Goal: Task Accomplishment & Management: Manage account settings

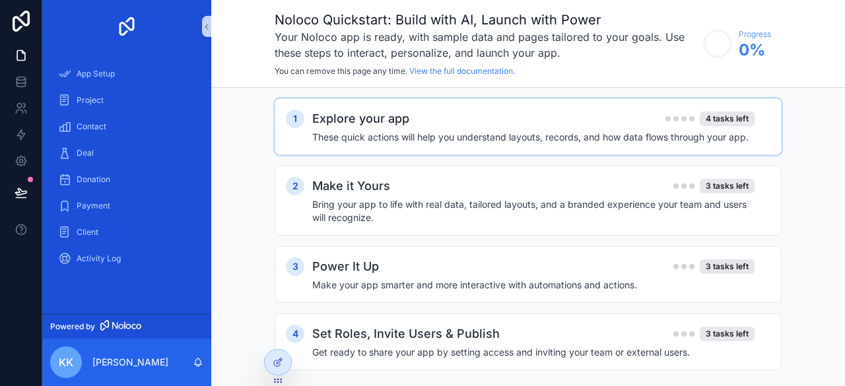
click at [382, 134] on h4 "These quick actions will help you understand layouts, records, and how data flo…" at bounding box center [533, 137] width 442 height 13
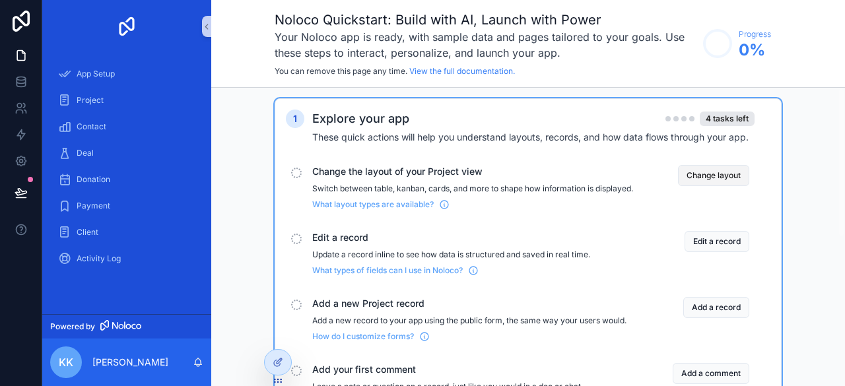
click at [709, 174] on button "Change layout" at bounding box center [713, 175] width 71 height 21
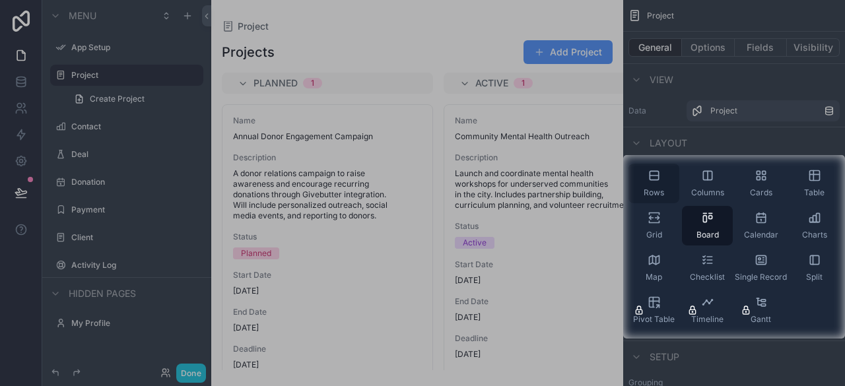
click at [657, 191] on span "Rows" at bounding box center [654, 193] width 20 height 11
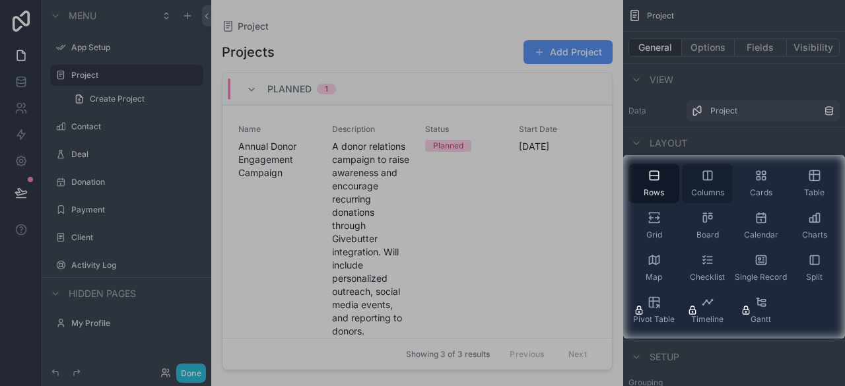
click at [709, 176] on icon "scrollable content" at bounding box center [707, 175] width 13 height 13
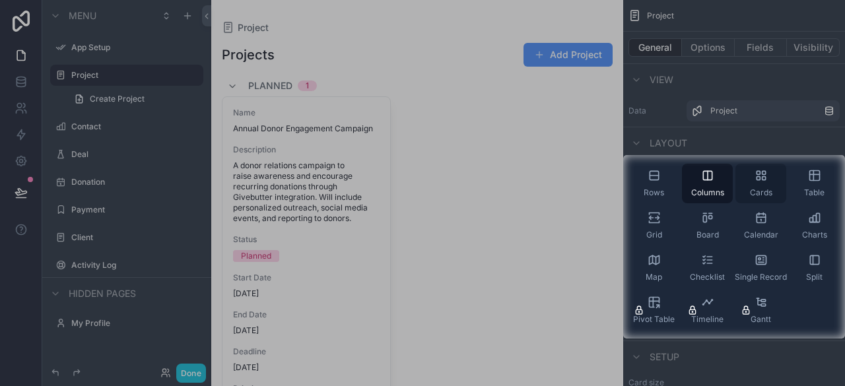
click at [749, 178] on div "Cards" at bounding box center [761, 184] width 51 height 40
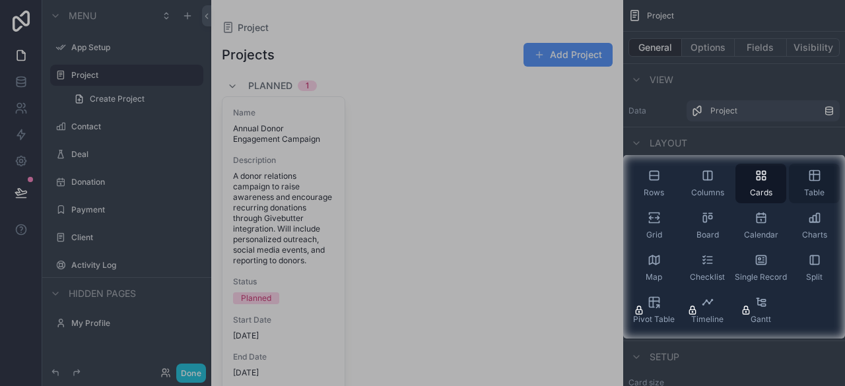
click at [804, 180] on div "Table" at bounding box center [814, 184] width 51 height 40
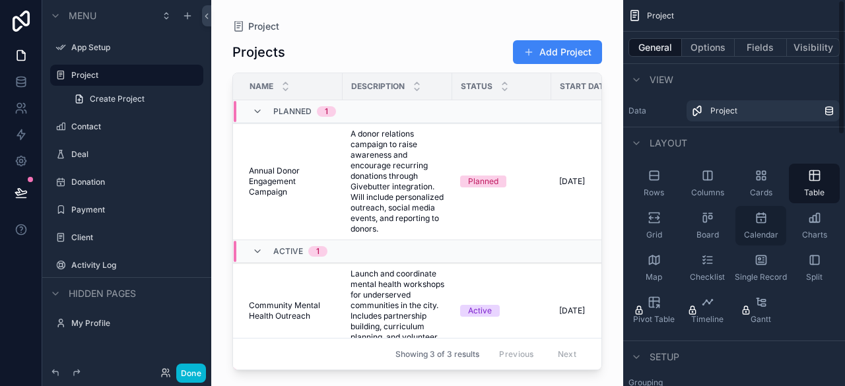
click at [758, 228] on div "Calendar" at bounding box center [761, 226] width 51 height 40
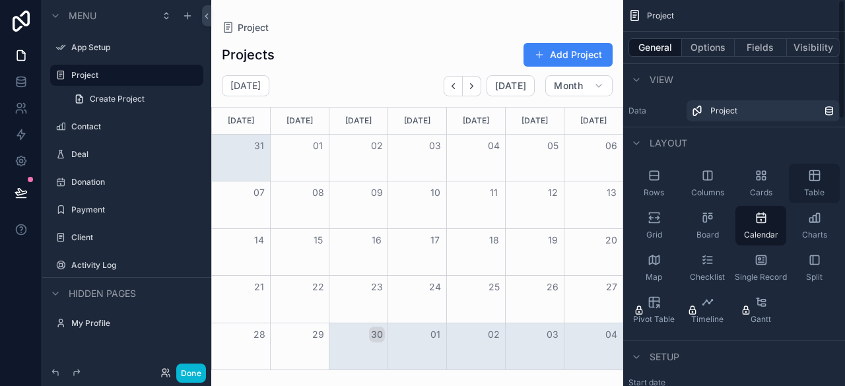
click at [826, 179] on div "Table" at bounding box center [814, 184] width 51 height 40
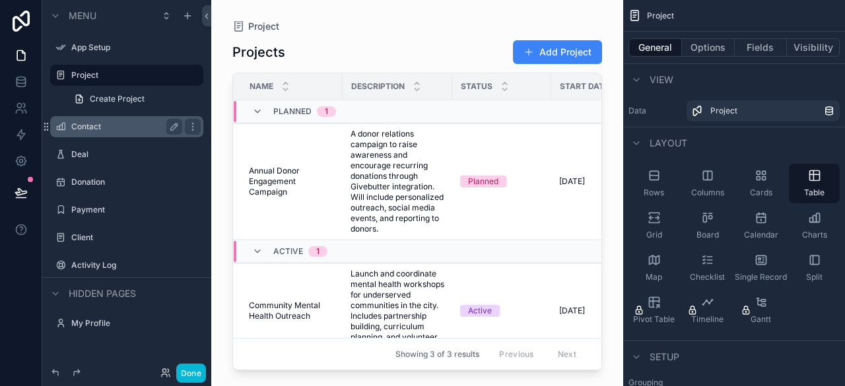
click at [93, 133] on div "Contact" at bounding box center [126, 127] width 111 height 16
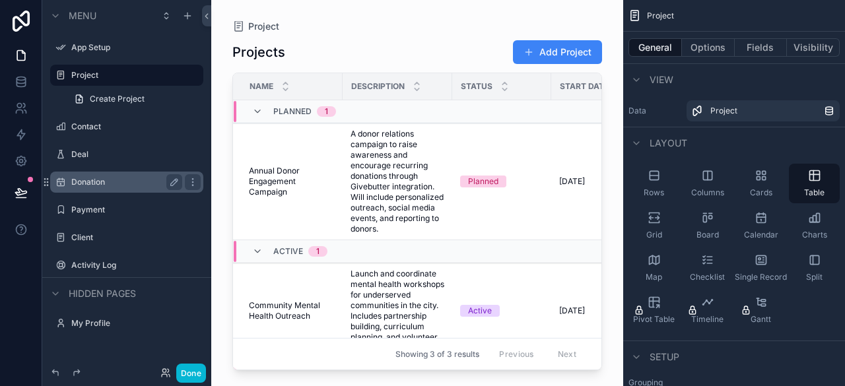
click at [79, 184] on label "Donation" at bounding box center [124, 182] width 106 height 11
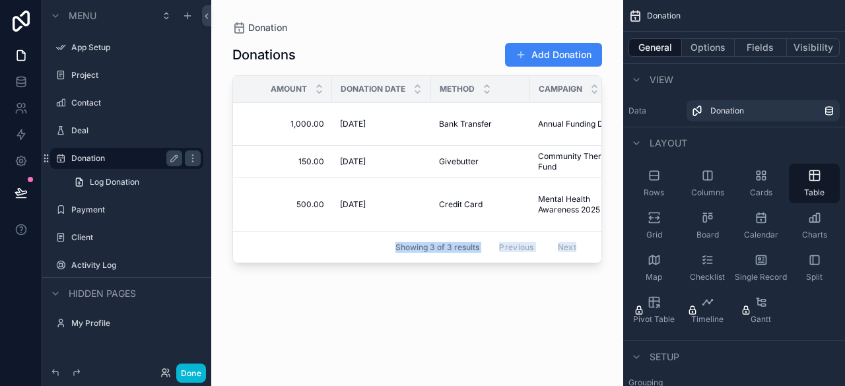
drag, startPoint x: 324, startPoint y: 256, endPoint x: 374, endPoint y: 246, distance: 50.4
click at [374, 246] on div "Donation Donations Add Donation Amount Donation Date Method Campaign External L…" at bounding box center [417, 185] width 412 height 370
click at [592, 257] on div "scrollable content" at bounding box center [417, 185] width 412 height 370
click at [324, 339] on div "Donations Add Donation Amount Donation Date Method Campaign External Link Notes…" at bounding box center [417, 202] width 370 height 336
click at [567, 56] on button "Add Donation" at bounding box center [553, 55] width 97 height 24
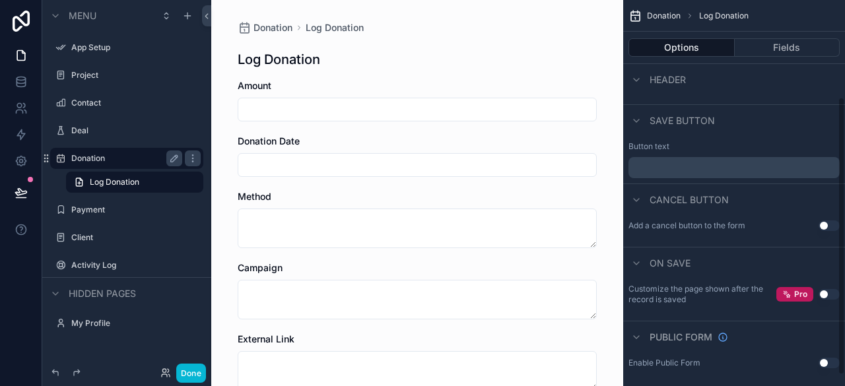
scroll to position [149, 0]
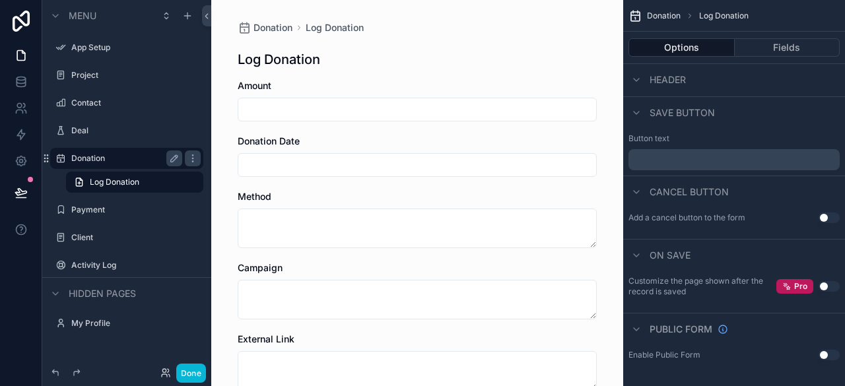
drag, startPoint x: 688, startPoint y: 287, endPoint x: 662, endPoint y: 295, distance: 27.6
click at [662, 295] on label "Customize the page shown after the record is saved" at bounding box center [703, 286] width 148 height 21
click at [18, 126] on link at bounding box center [21, 135] width 42 height 26
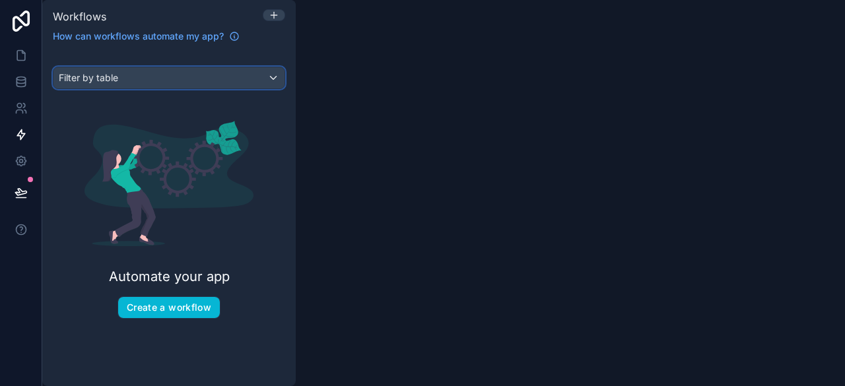
click at [101, 77] on span "Filter by table" at bounding box center [88, 77] width 59 height 11
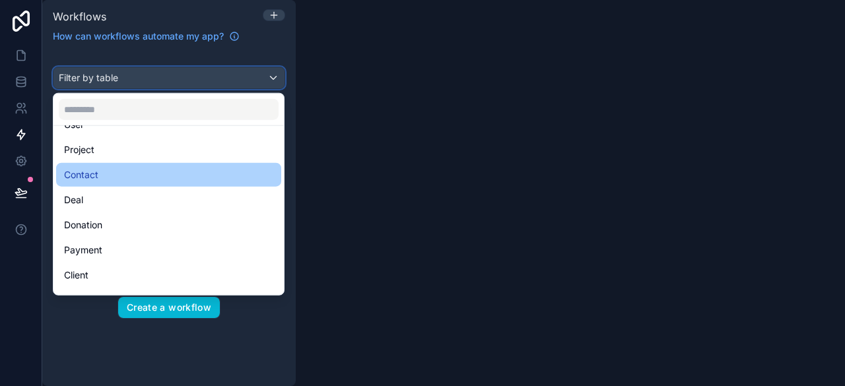
scroll to position [63, 0]
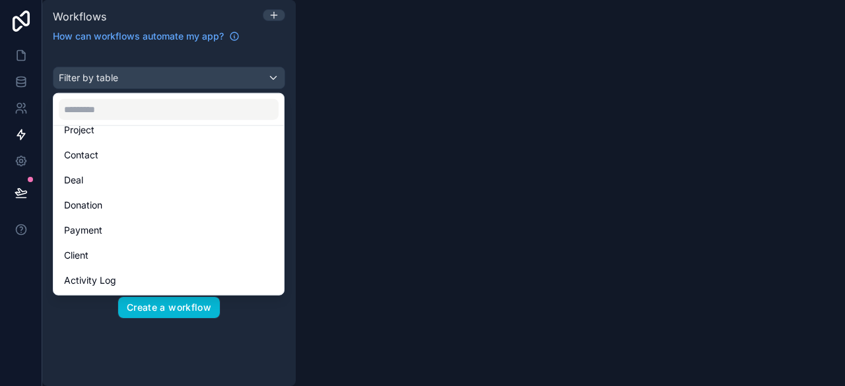
click at [108, 195] on div "Donation" at bounding box center [168, 205] width 225 height 24
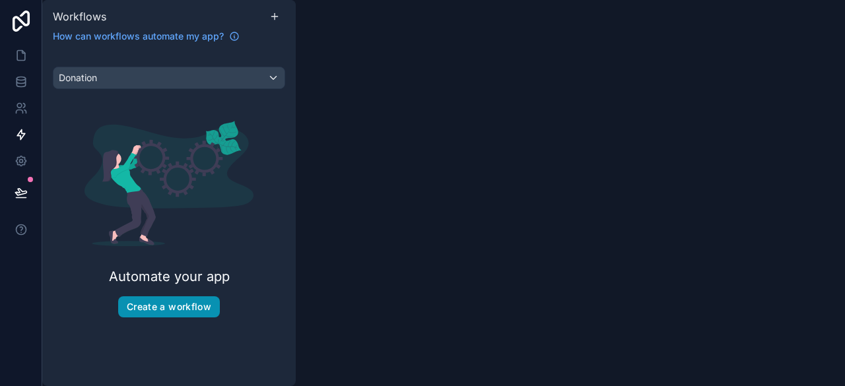
click at [170, 315] on button "Create a workflow" at bounding box center [169, 306] width 102 height 21
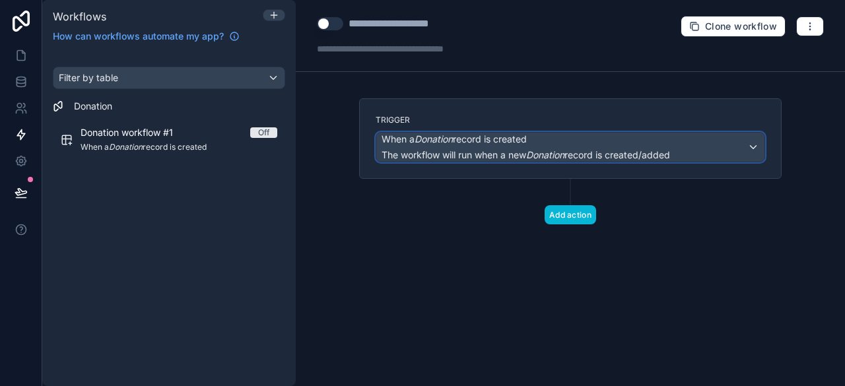
click at [656, 151] on span "The workflow will run when a new Donation record is created/added" at bounding box center [526, 154] width 289 height 11
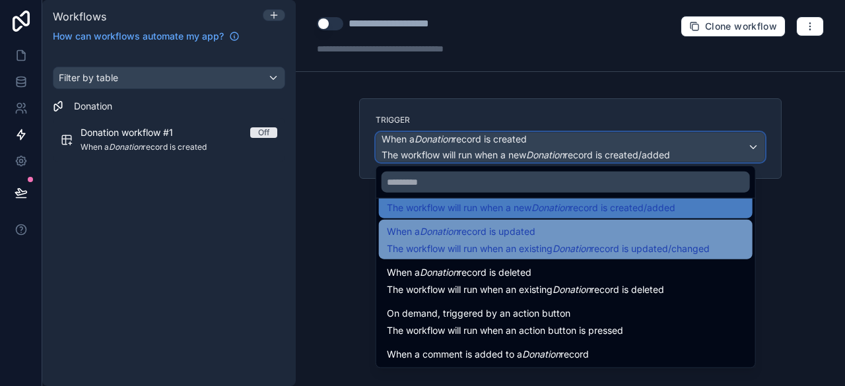
scroll to position [48, 0]
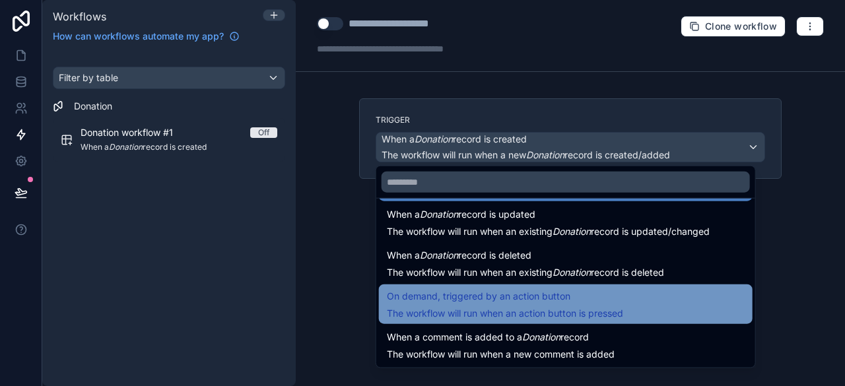
click at [628, 293] on div "On demand, triggered by an action button The workflow will run when an action b…" at bounding box center [566, 305] width 358 height 32
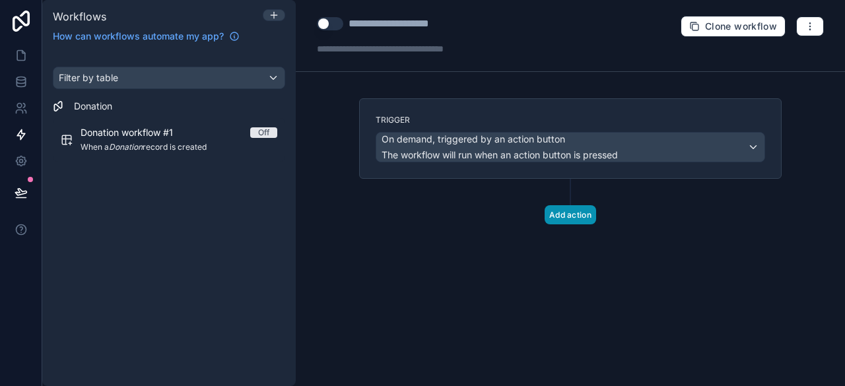
click at [562, 214] on button "Add action" at bounding box center [571, 214] width 52 height 19
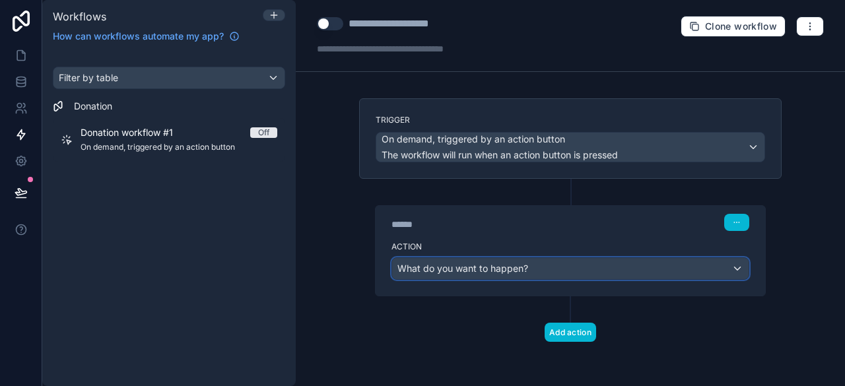
click at [516, 272] on span "What do you want to happen?" at bounding box center [463, 268] width 131 height 13
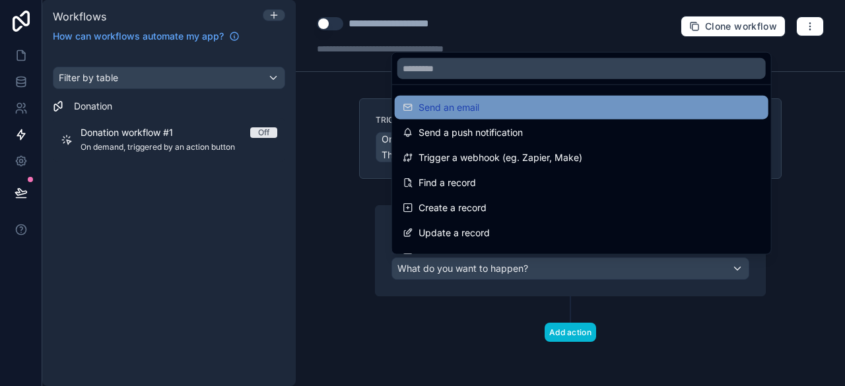
click at [522, 108] on div "Send an email" at bounding box center [582, 108] width 358 height 16
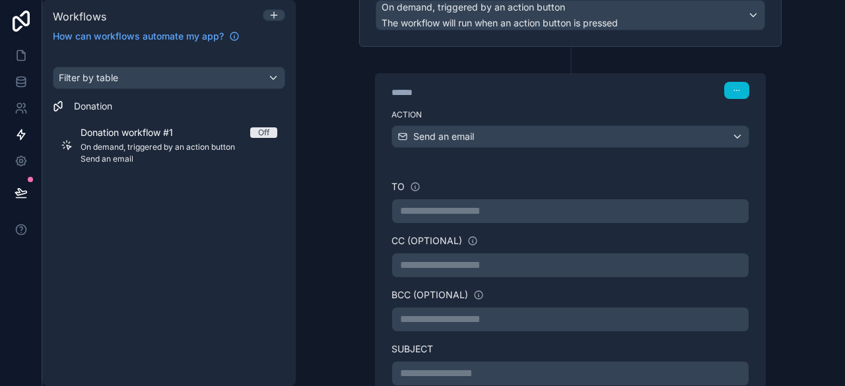
scroll to position [198, 0]
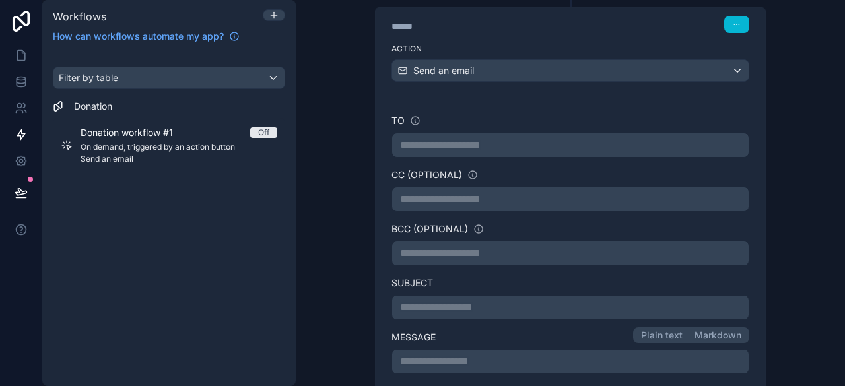
click at [469, 149] on p "**********" at bounding box center [570, 145] width 341 height 16
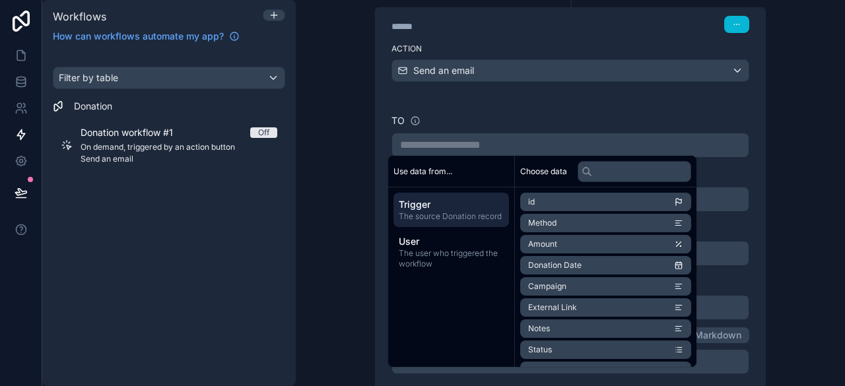
click at [515, 137] on p "**********" at bounding box center [570, 145] width 341 height 16
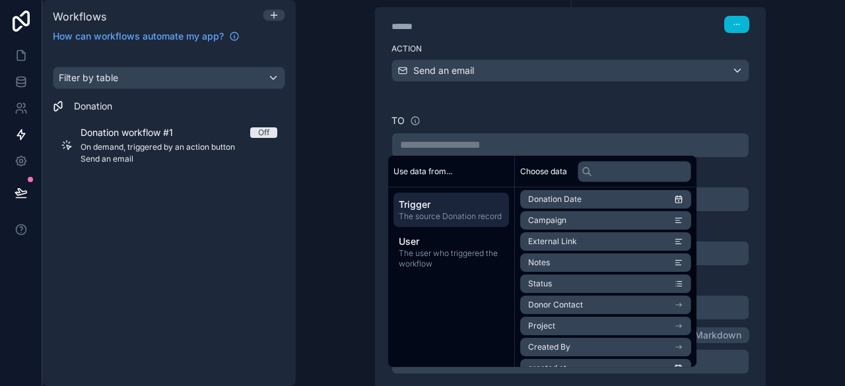
scroll to position [124, 0]
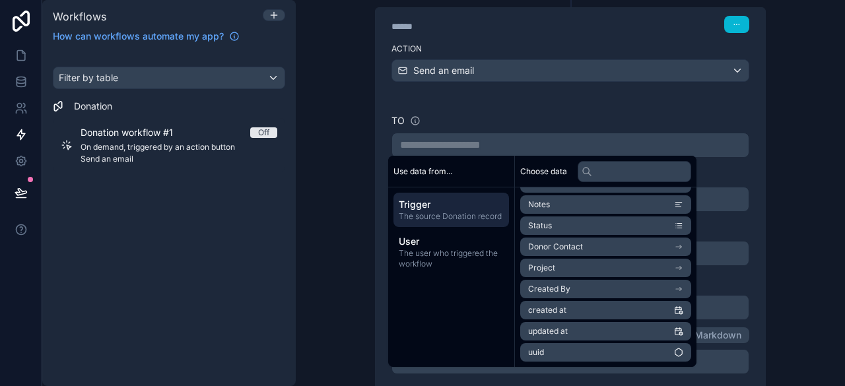
click at [568, 246] on span "Donor Contact" at bounding box center [555, 247] width 55 height 11
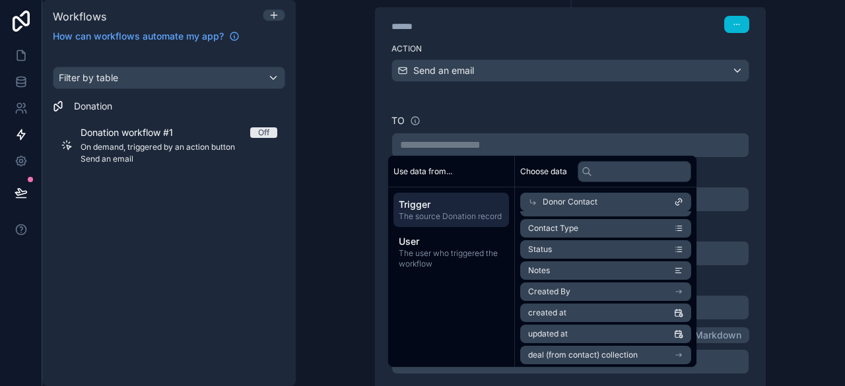
click at [256, 283] on div "Filter by table Donation Donation workflow #1 Off On demand, triggered by an ac…" at bounding box center [169, 218] width 254 height 335
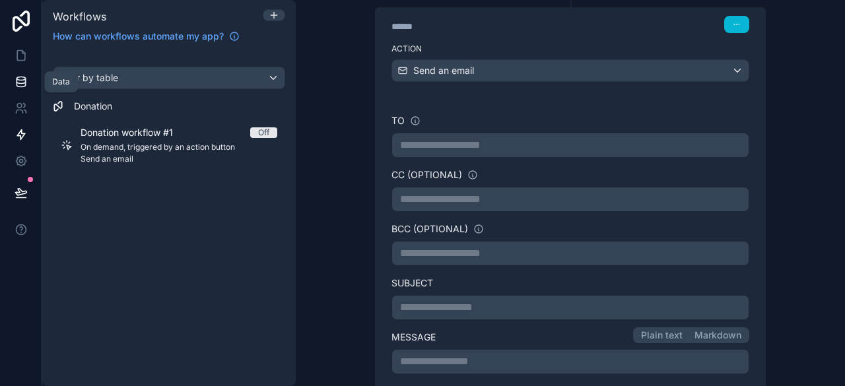
click at [20, 77] on icon at bounding box center [21, 78] width 9 height 3
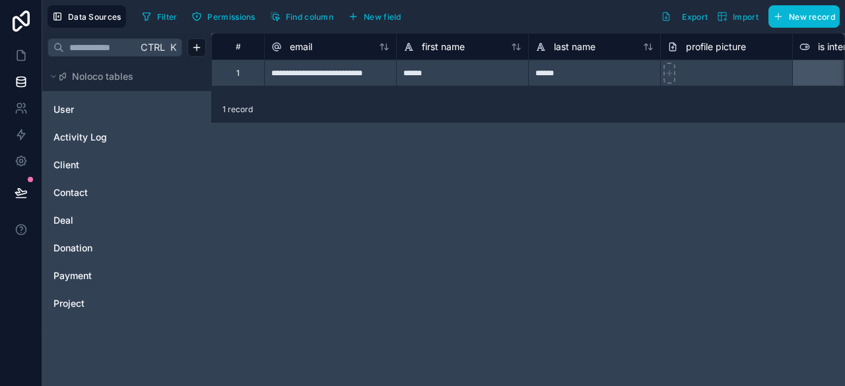
click at [338, 166] on div "**********" at bounding box center [528, 209] width 634 height 353
click at [730, 20] on span "Import" at bounding box center [738, 16] width 42 height 11
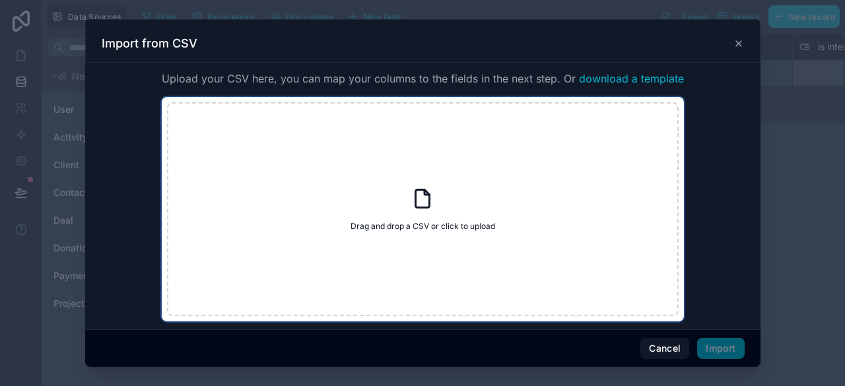
click at [571, 224] on div "Drag and drop a CSV or click to upload Drag and drop a CSV or click to upload" at bounding box center [423, 209] width 512 height 214
type input "**********"
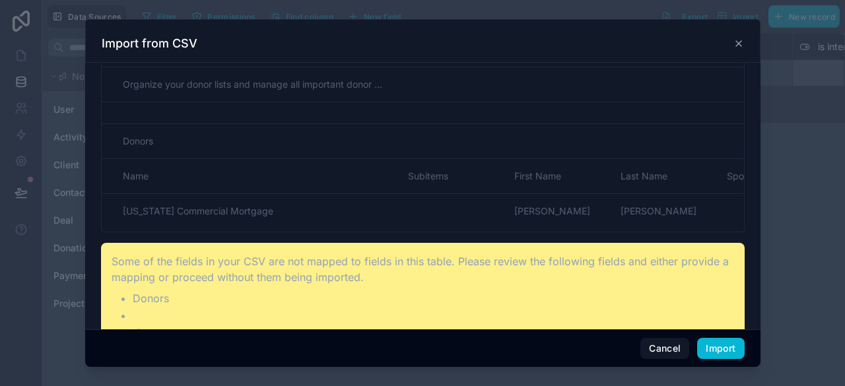
scroll to position [264, 0]
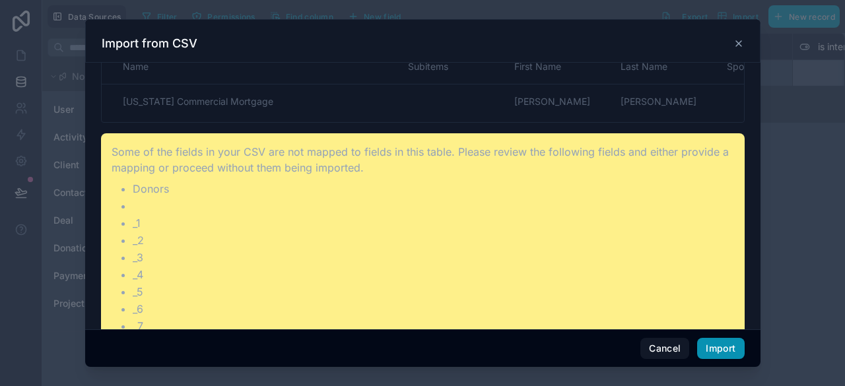
click at [730, 348] on button "Import" at bounding box center [720, 348] width 47 height 21
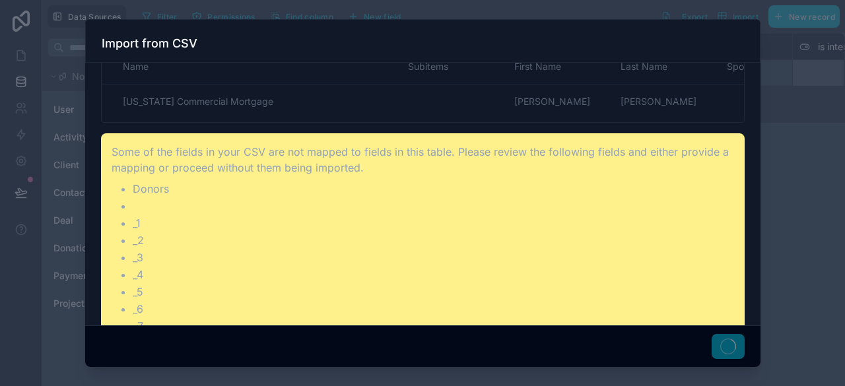
scroll to position [0, 0]
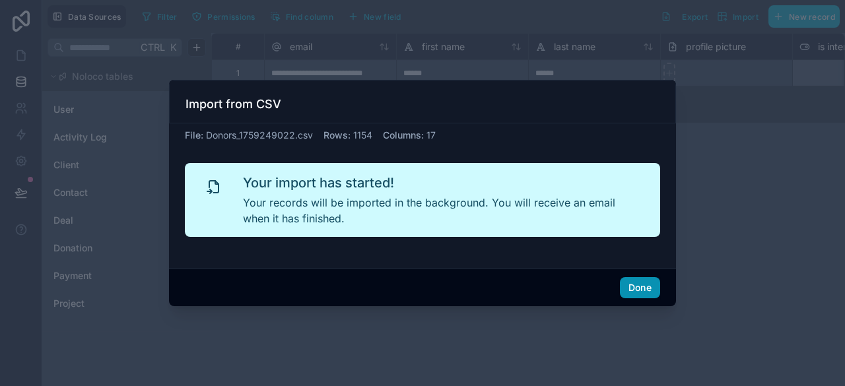
click at [643, 291] on button "Done" at bounding box center [640, 287] width 40 height 21
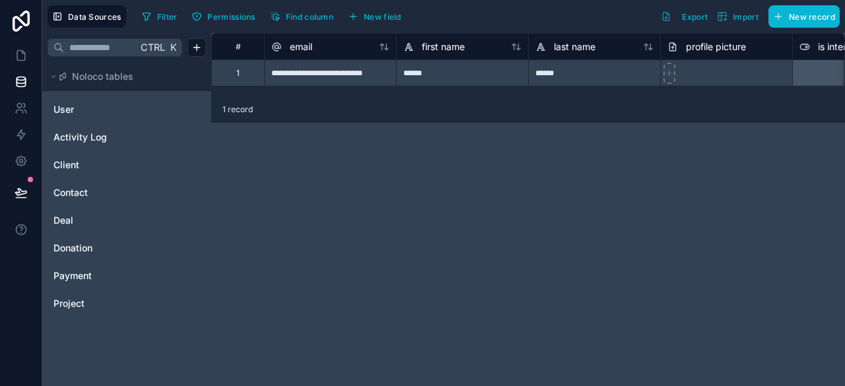
click at [242, 108] on span "1 record" at bounding box center [238, 109] width 30 height 11
click at [71, 193] on span "Contact" at bounding box center [70, 192] width 34 height 13
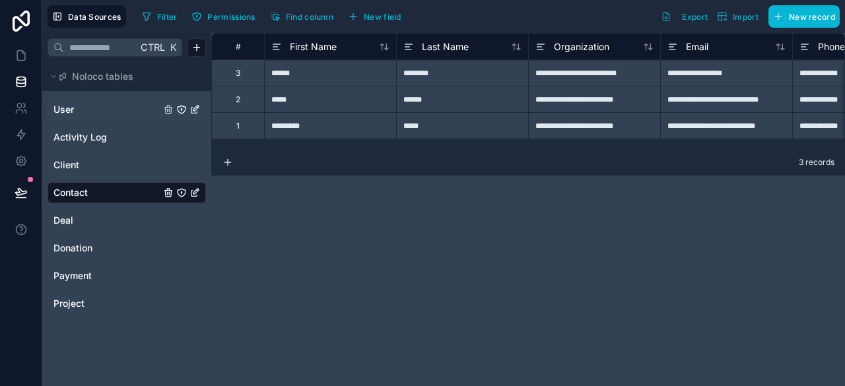
click at [91, 105] on link "User" at bounding box center [106, 109] width 107 height 13
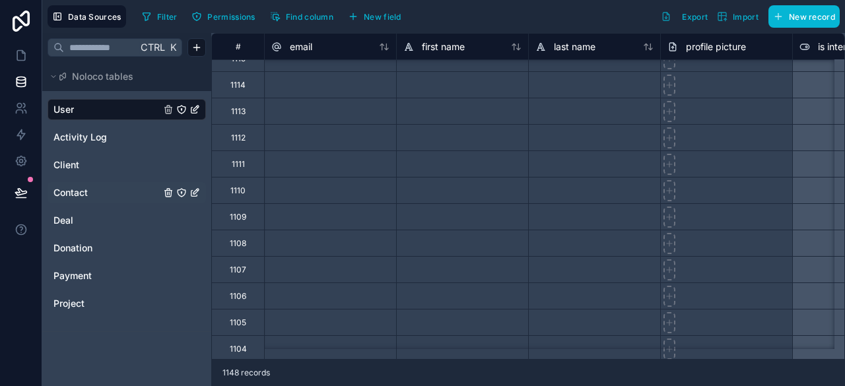
scroll to position [858, 0]
click at [240, 375] on span "1148 records" at bounding box center [247, 373] width 48 height 11
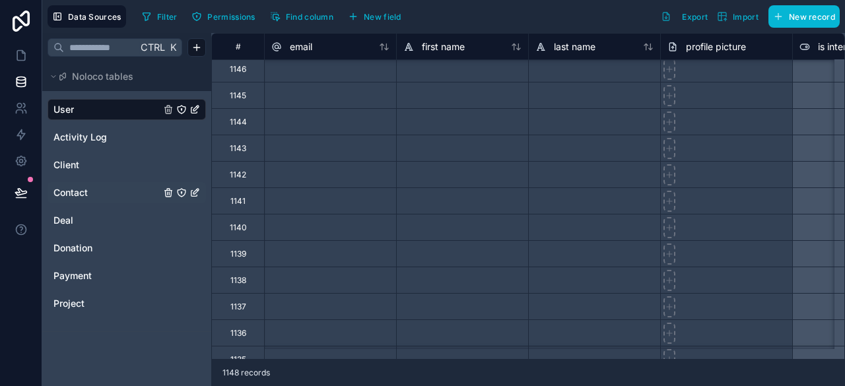
scroll to position [0, 0]
click at [77, 140] on span "Activity Log" at bounding box center [79, 137] width 53 height 13
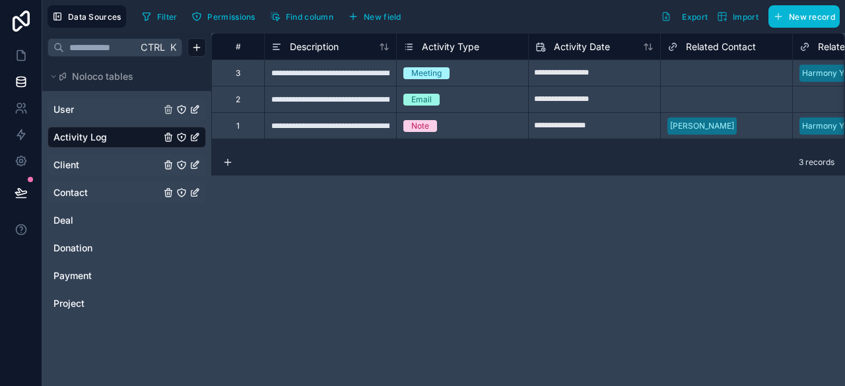
click at [73, 160] on span "Client" at bounding box center [66, 164] width 26 height 13
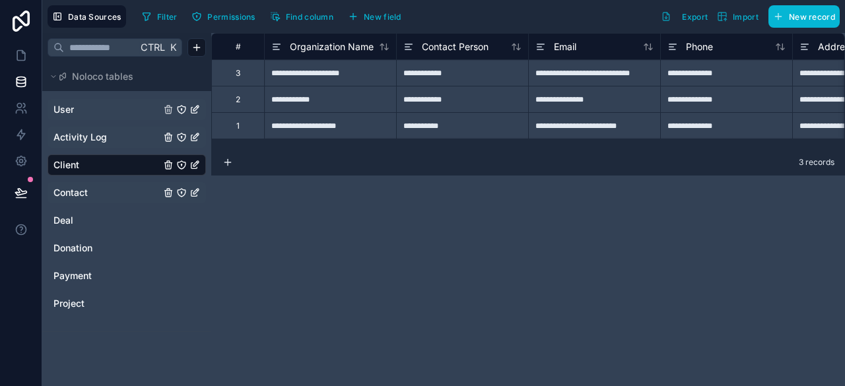
click at [65, 199] on div "Contact" at bounding box center [127, 192] width 158 height 21
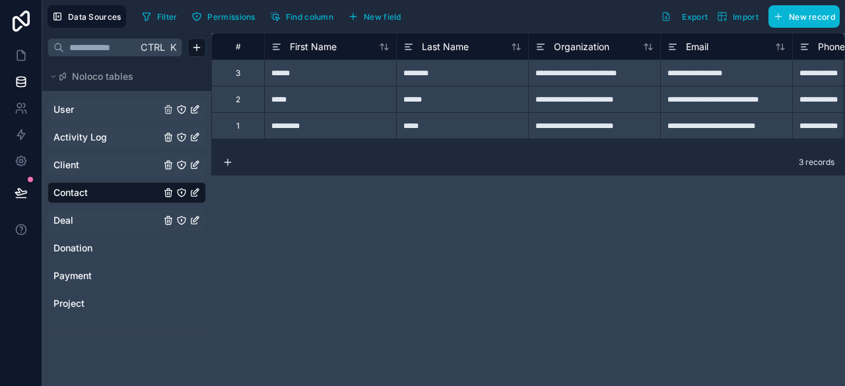
click at [53, 230] on div "Deal" at bounding box center [127, 220] width 158 height 21
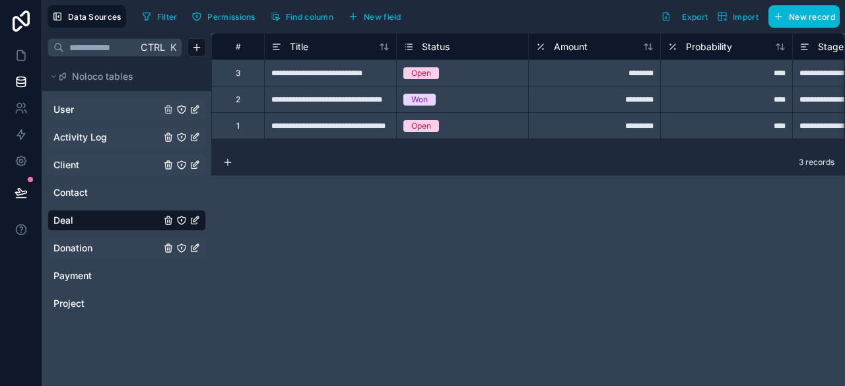
click at [58, 255] on div "Donation" at bounding box center [127, 248] width 158 height 21
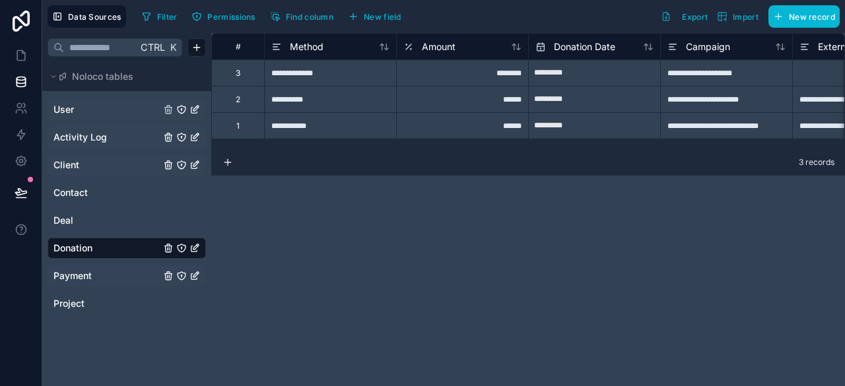
click at [65, 281] on span "Payment" at bounding box center [72, 275] width 38 height 13
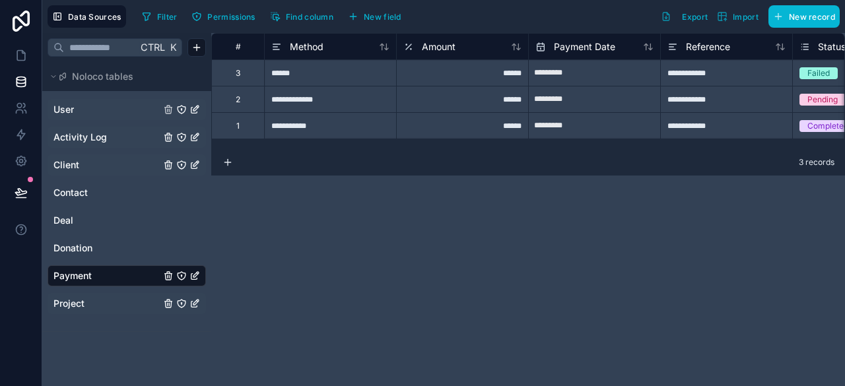
click at [62, 314] on div "Project" at bounding box center [127, 303] width 158 height 21
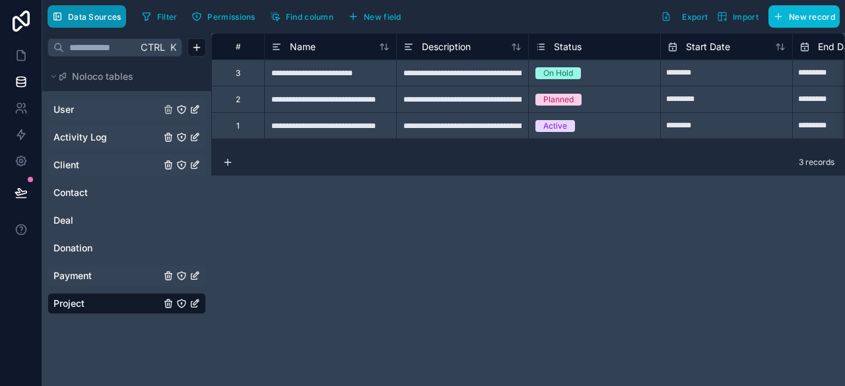
click at [79, 12] on span "Data Sources" at bounding box center [94, 17] width 53 height 10
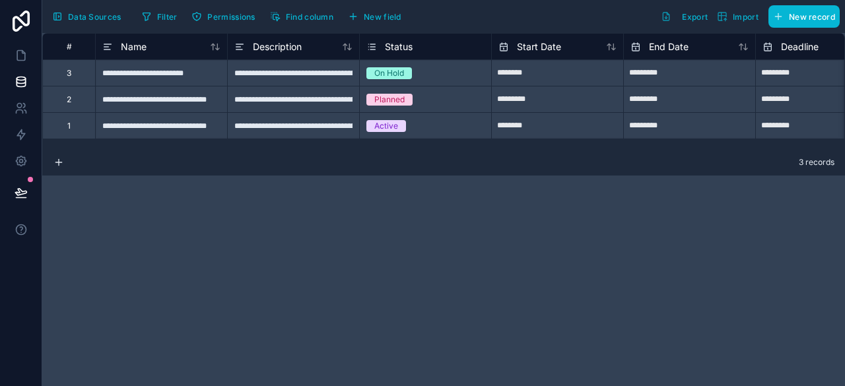
click at [302, 145] on div "**********" at bounding box center [443, 209] width 803 height 353
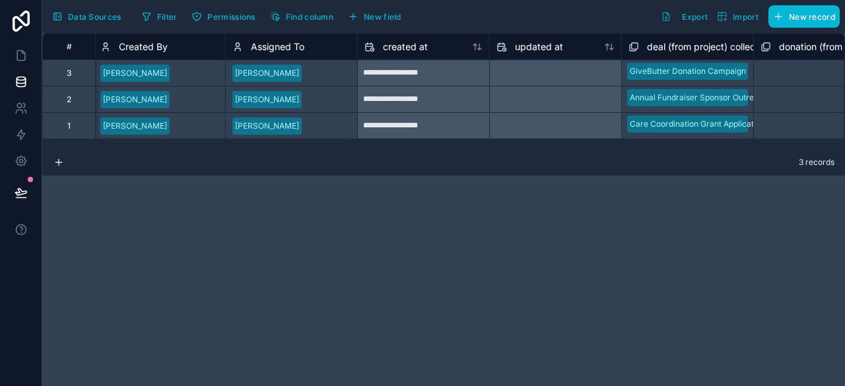
scroll to position [0, 1061]
click at [22, 102] on icon at bounding box center [21, 108] width 13 height 13
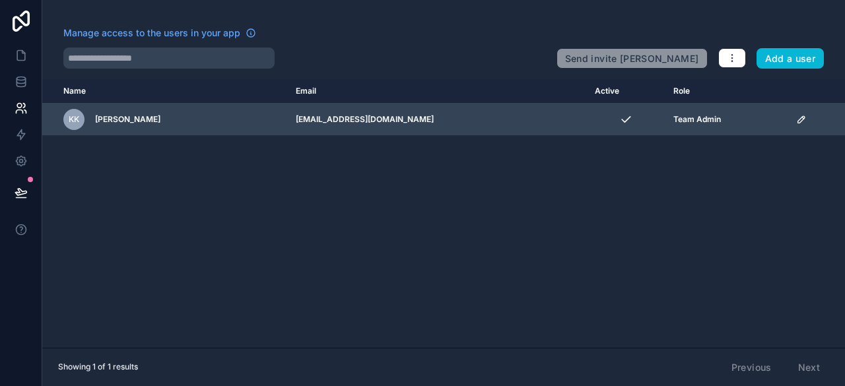
click at [134, 120] on span "[PERSON_NAME]" at bounding box center [127, 119] width 65 height 11
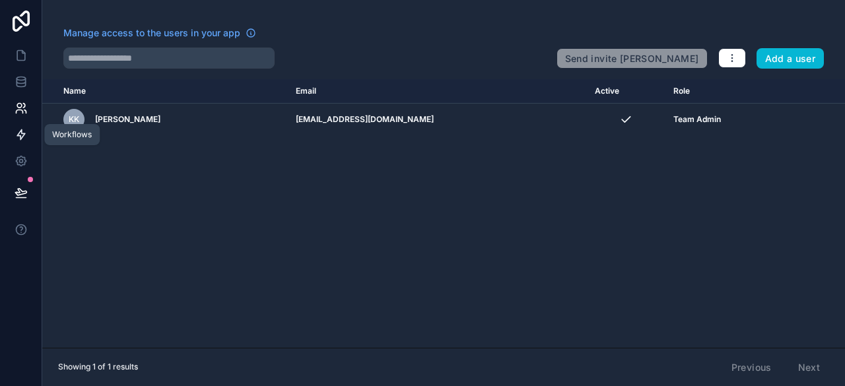
click at [11, 134] on link at bounding box center [21, 135] width 42 height 26
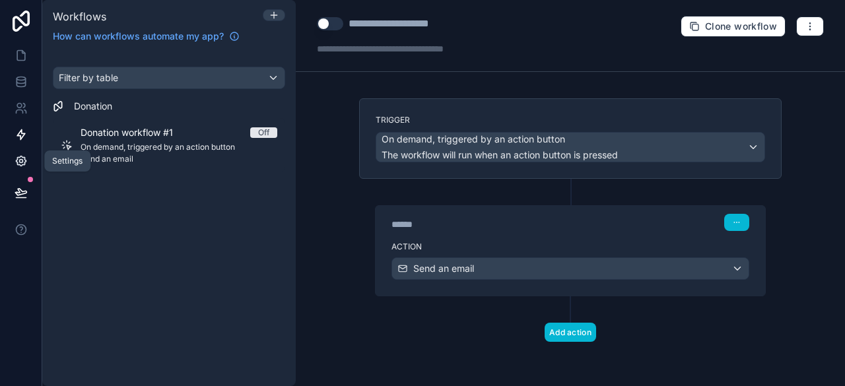
click at [18, 157] on icon at bounding box center [21, 162] width 10 height 10
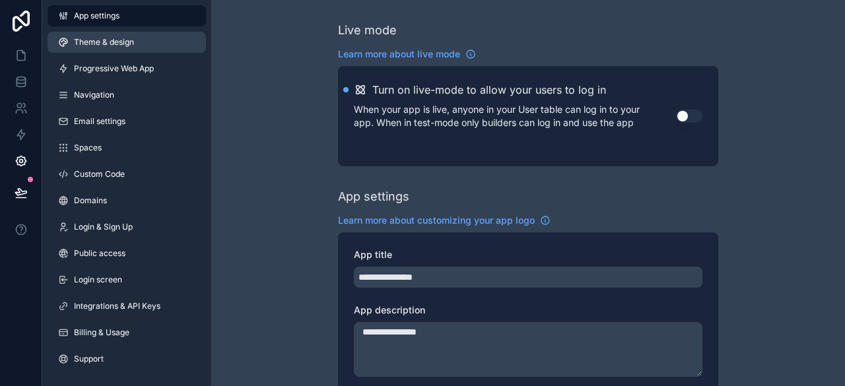
click at [114, 41] on span "Theme & design" at bounding box center [104, 42] width 60 height 11
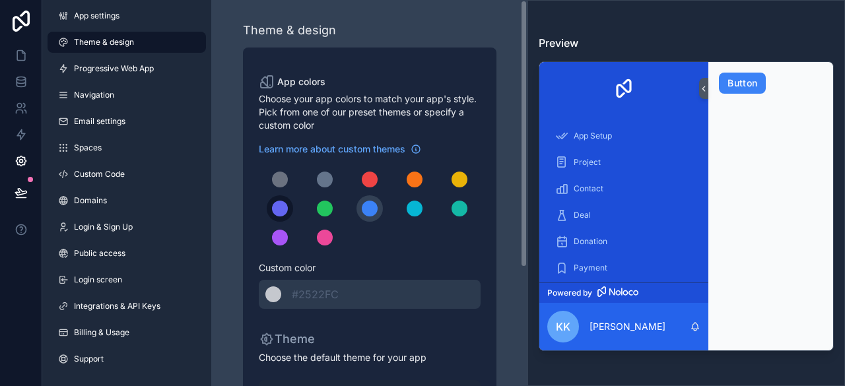
click at [276, 205] on div "scrollable content" at bounding box center [280, 209] width 16 height 16
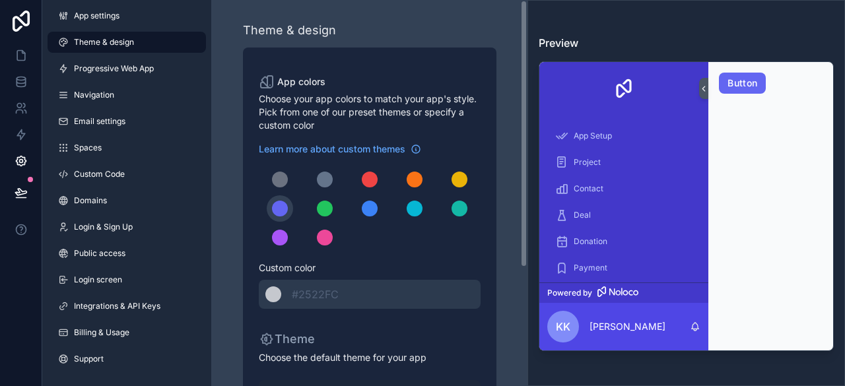
click at [277, 252] on div "Learn more about custom themes Custom color ******* #2522FC" at bounding box center [370, 226] width 222 height 166
click at [314, 242] on button "scrollable content" at bounding box center [325, 238] width 26 height 26
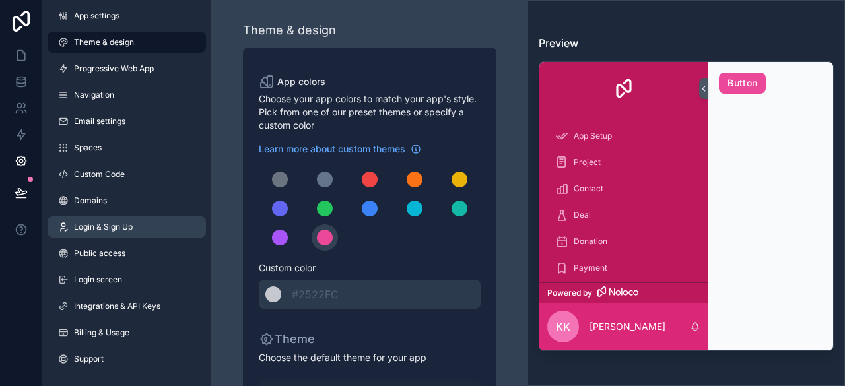
click at [92, 226] on span "Login & Sign Up" at bounding box center [103, 227] width 59 height 11
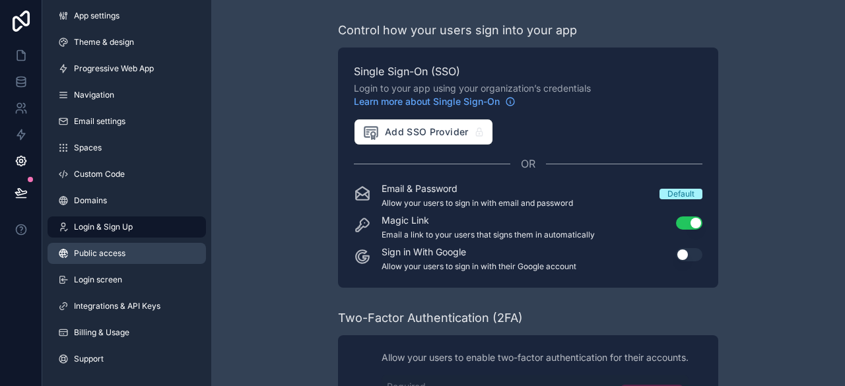
click at [92, 250] on span "Public access" at bounding box center [100, 253] width 52 height 11
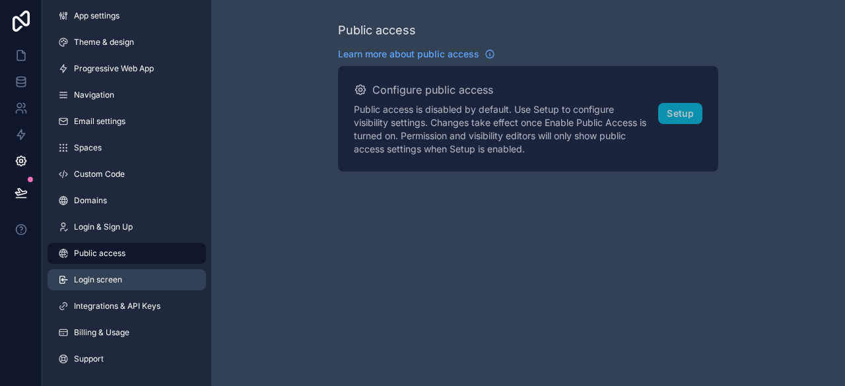
click at [92, 277] on span "Login screen" at bounding box center [98, 280] width 48 height 11
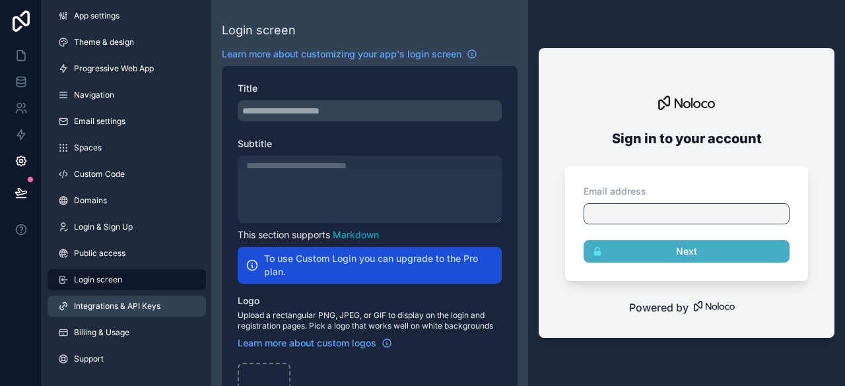
click at [90, 306] on span "Integrations & API Keys" at bounding box center [117, 306] width 87 height 11
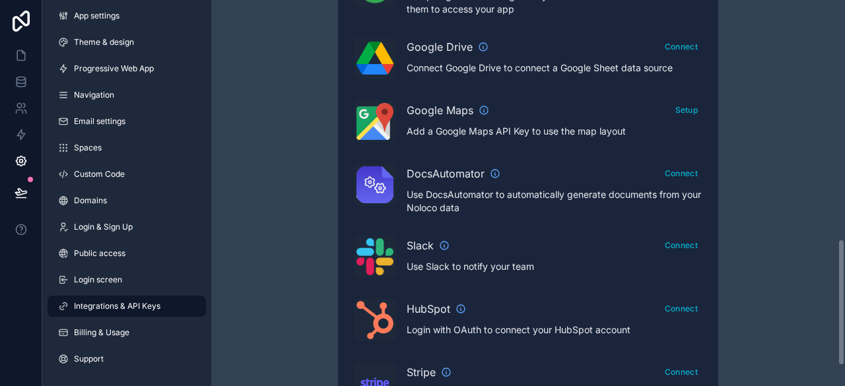
scroll to position [787, 0]
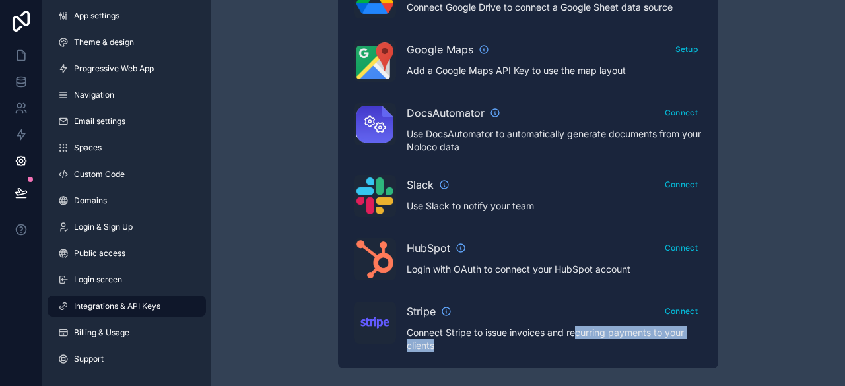
drag, startPoint x: 591, startPoint y: 327, endPoint x: 694, endPoint y: 339, distance: 103.7
click at [694, 339] on p "Connect Stripe to issue invoices and recurring payments to your clients" at bounding box center [555, 339] width 296 height 26
click at [693, 339] on p "Connect Stripe to issue invoices and recurring payments to your clients" at bounding box center [555, 339] width 296 height 26
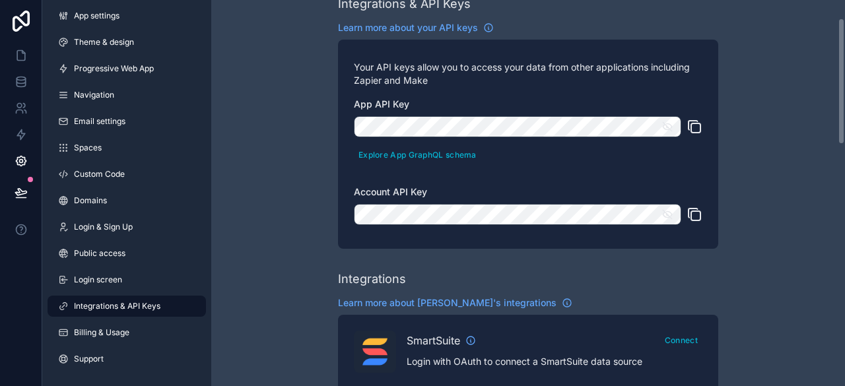
scroll to position [0, 0]
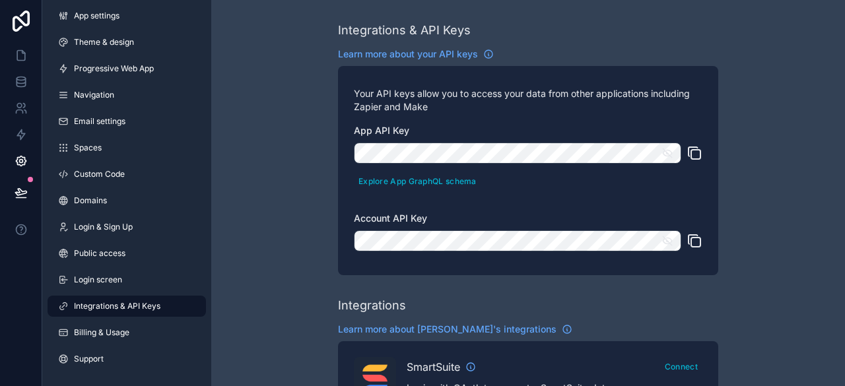
click at [664, 153] on icon "scrollable content" at bounding box center [667, 153] width 9 height 6
click at [697, 149] on icon "scrollable content" at bounding box center [695, 153] width 16 height 16
click at [130, 57] on div "App settings Theme & design Progressive Web App Navigation Email settings Space…" at bounding box center [126, 190] width 169 height 380
click at [125, 68] on span "Progressive Web App" at bounding box center [114, 68] width 80 height 11
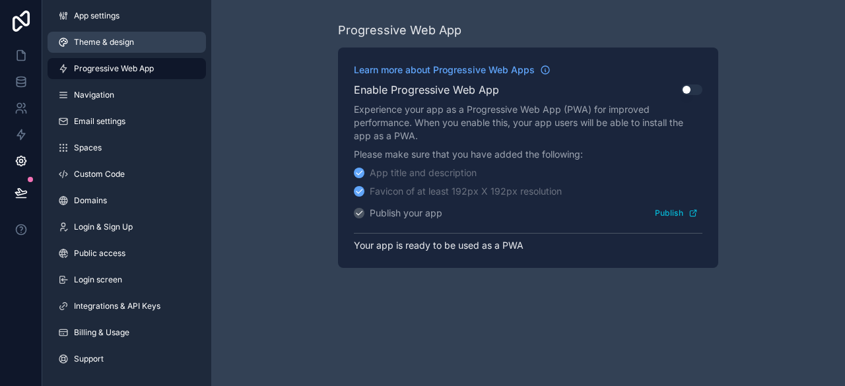
click at [116, 46] on span "Theme & design" at bounding box center [104, 42] width 60 height 11
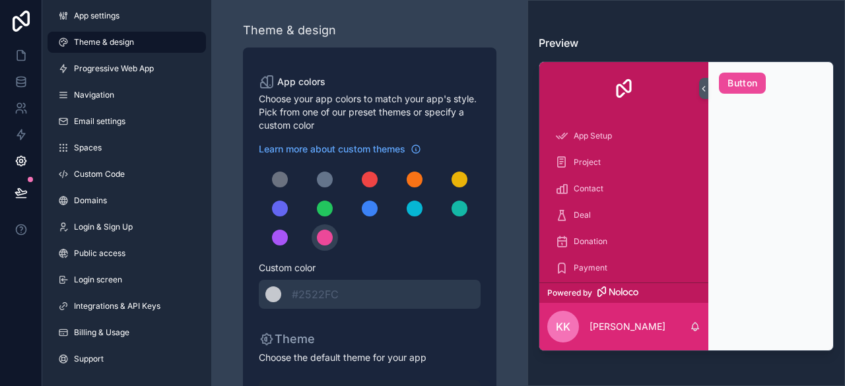
click at [117, 28] on div "App settings Theme & design Progressive Web App Navigation Email settings Space…" at bounding box center [126, 190] width 169 height 380
click at [117, 20] on span "App settings" at bounding box center [97, 16] width 46 height 11
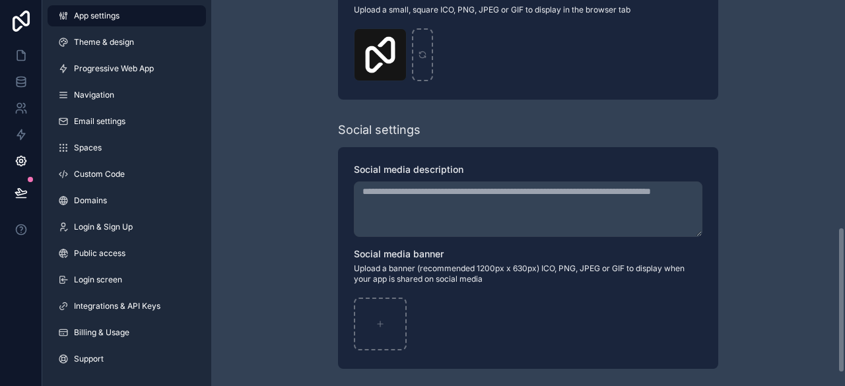
scroll to position [635, 0]
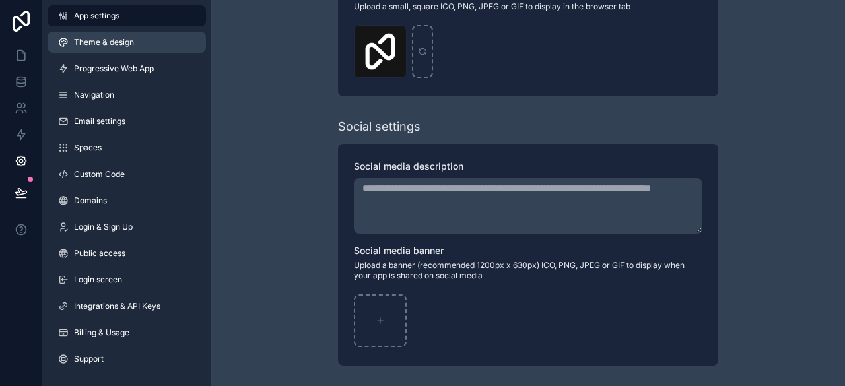
click at [101, 42] on span "Theme & design" at bounding box center [104, 42] width 60 height 11
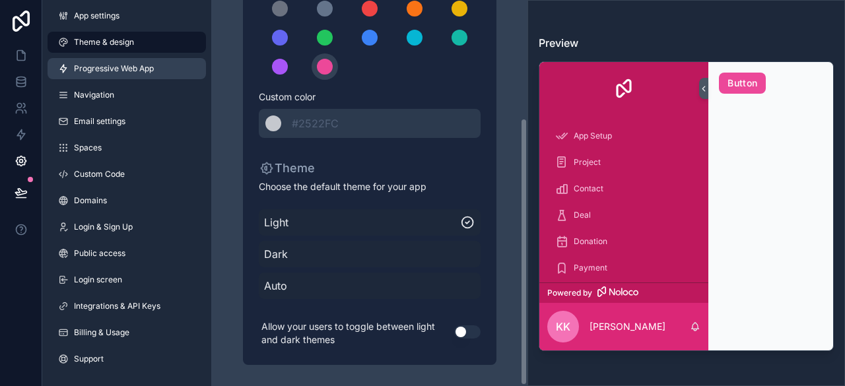
scroll to position [170, 0]
click at [103, 67] on span "Progressive Web App" at bounding box center [114, 68] width 80 height 11
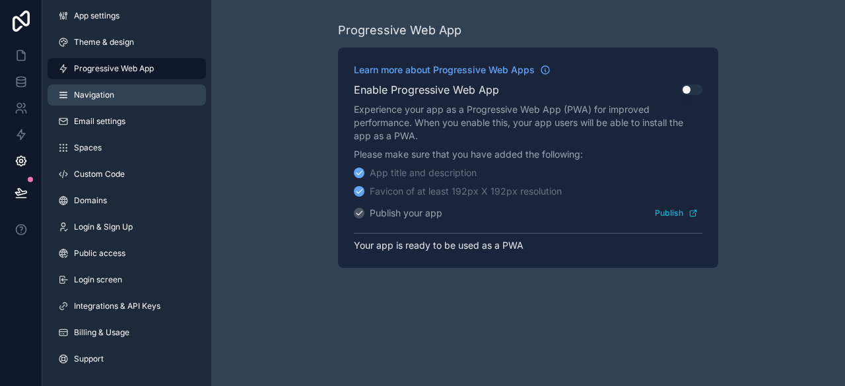
click at [99, 94] on span "Navigation" at bounding box center [94, 95] width 40 height 11
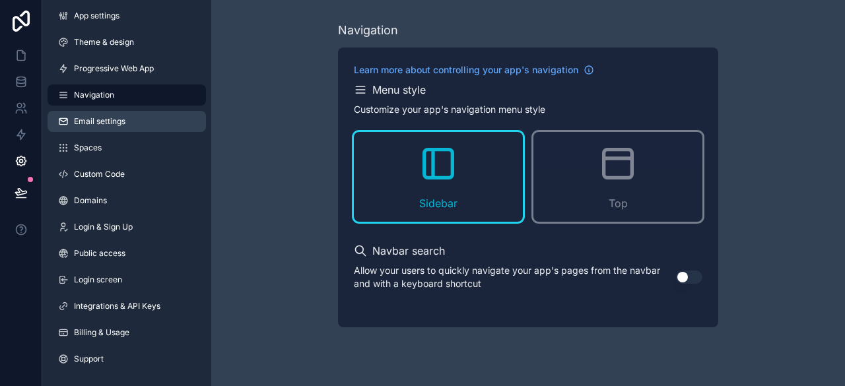
click at [92, 116] on link "Email settings" at bounding box center [127, 121] width 158 height 21
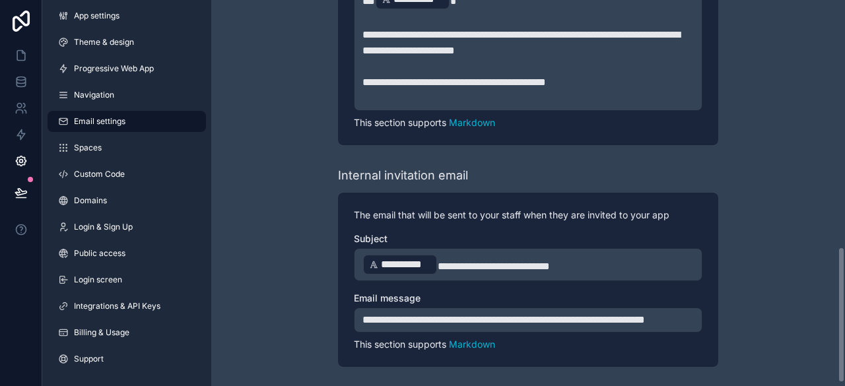
scroll to position [707, 0]
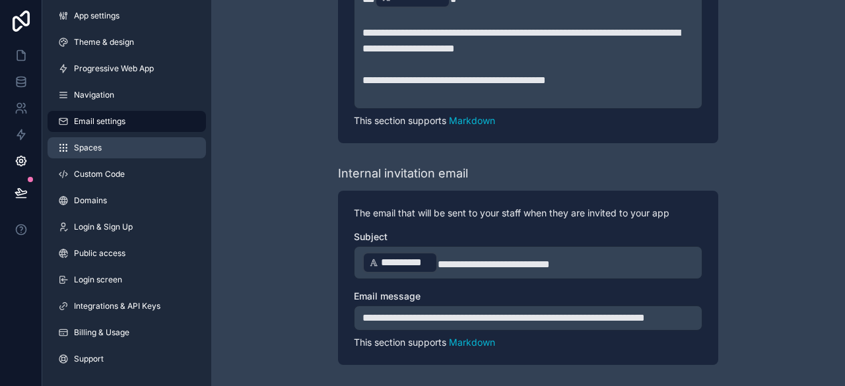
click at [85, 151] on span "Spaces" at bounding box center [88, 148] width 28 height 11
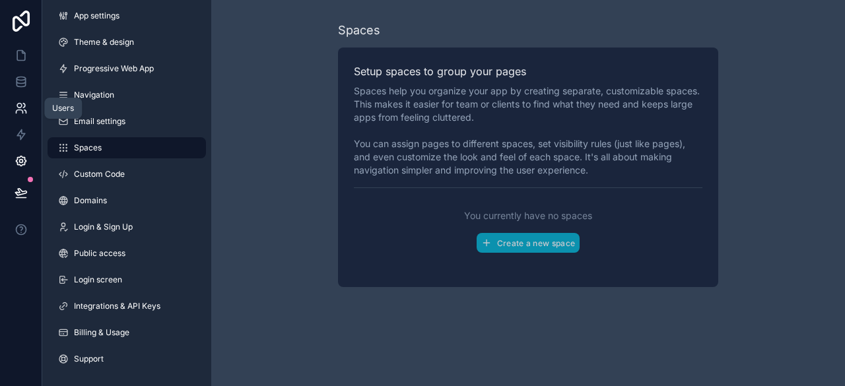
click at [20, 109] on icon at bounding box center [21, 108] width 13 height 13
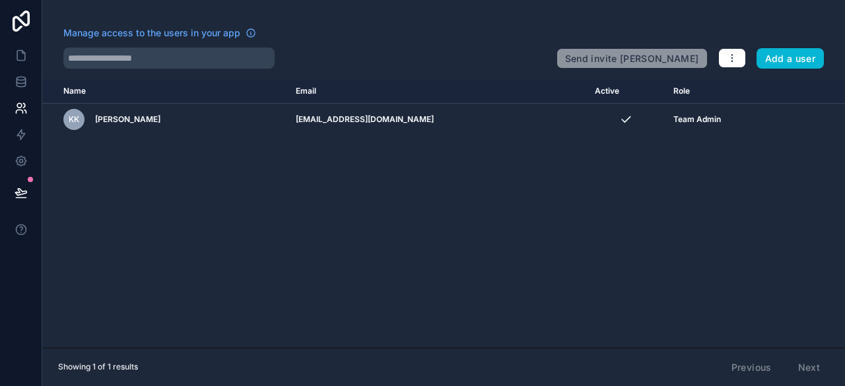
click at [413, 203] on div "Name Email Active Role [DOMAIN_NAME] KK [PERSON_NAME] [EMAIL_ADDRESS][DOMAIN_NA…" at bounding box center [443, 213] width 803 height 269
click at [24, 81] on icon at bounding box center [21, 81] width 13 height 13
